Goal: Check status: Check status

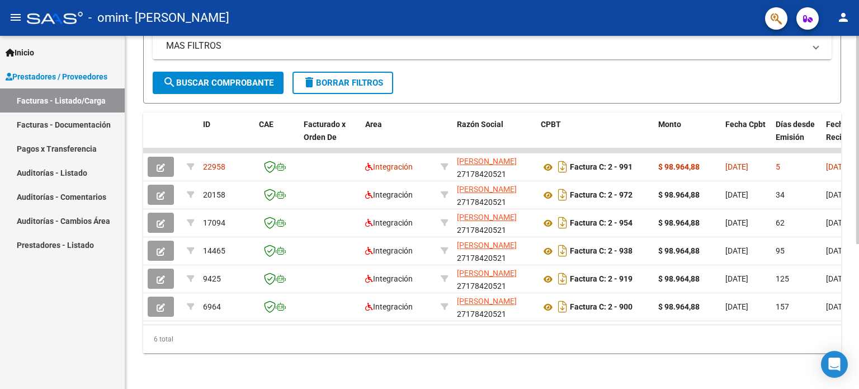
scroll to position [245, 0]
click at [857, 223] on div at bounding box center [857, 285] width 3 height 208
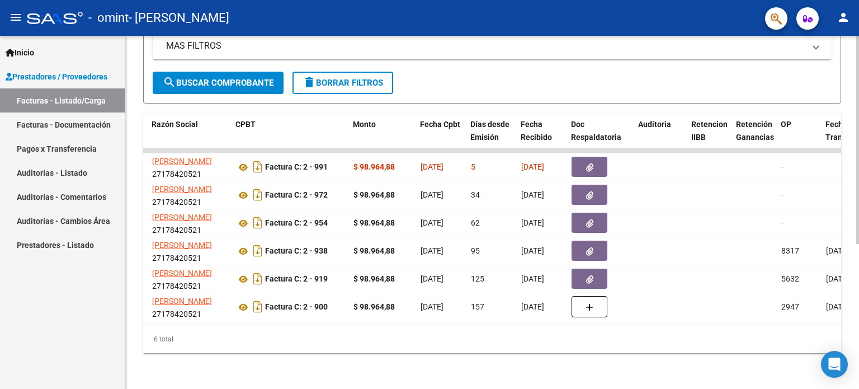
scroll to position [0, 350]
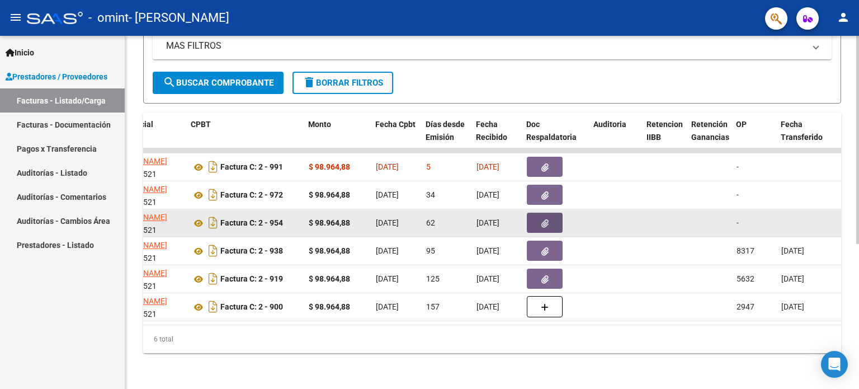
click at [537, 213] on button "button" at bounding box center [545, 223] width 36 height 20
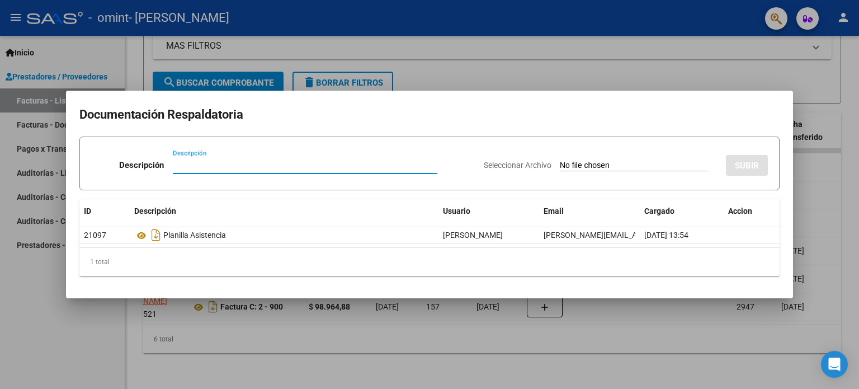
click at [853, 84] on div at bounding box center [429, 194] width 859 height 389
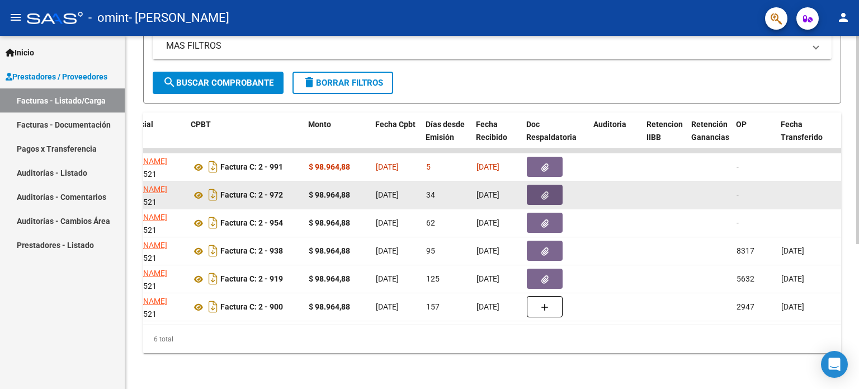
click at [550, 186] on button "button" at bounding box center [545, 195] width 36 height 20
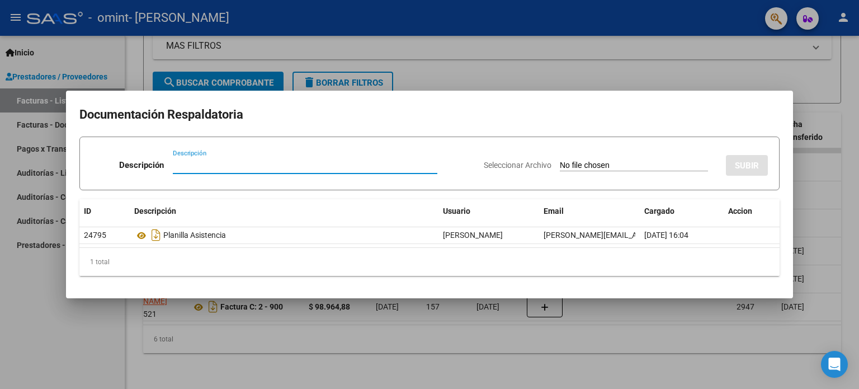
click at [853, 105] on div at bounding box center [429, 194] width 859 height 389
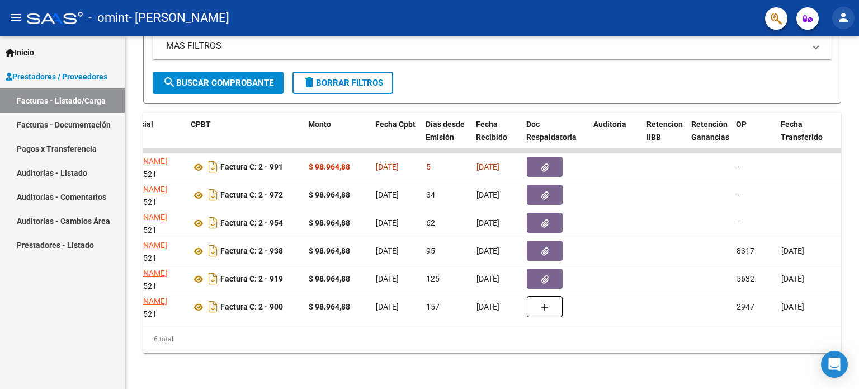
click at [845, 15] on mat-icon "person" at bounding box center [843, 17] width 13 height 13
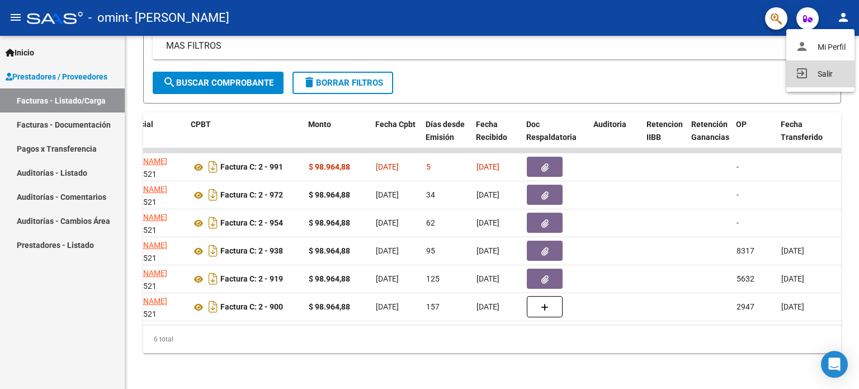
click at [819, 73] on button "exit_to_app Salir" at bounding box center [820, 73] width 68 height 27
